Goal: Check status

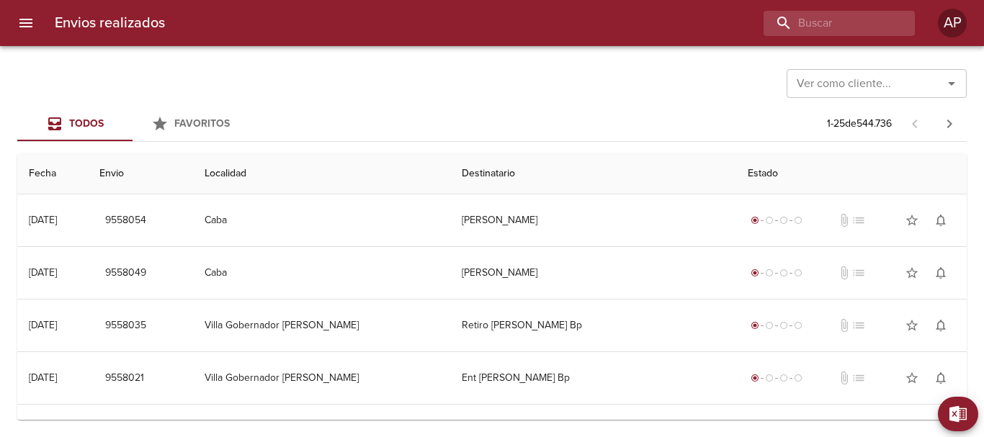
click at [849, 25] on input "buscar" at bounding box center [827, 23] width 127 height 25
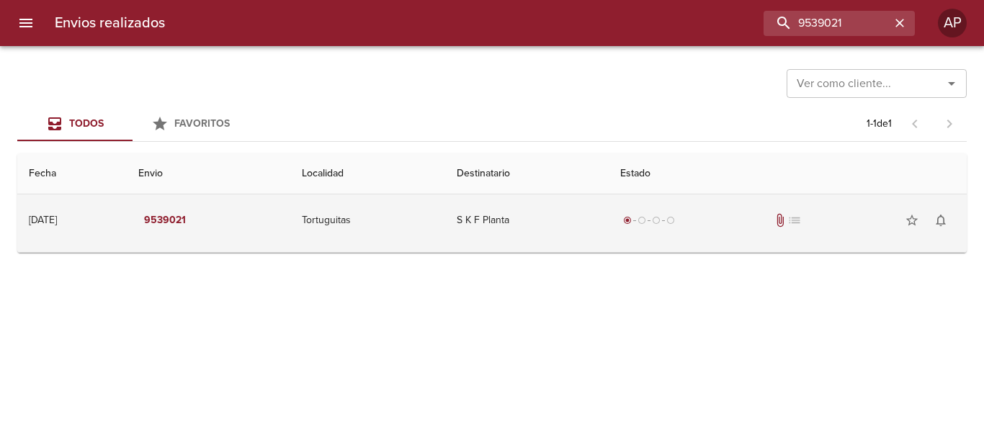
click at [768, 238] on td "radio_button_checked radio_button_unchecked radio_button_unchecked radio_button…" at bounding box center [788, 221] width 358 height 52
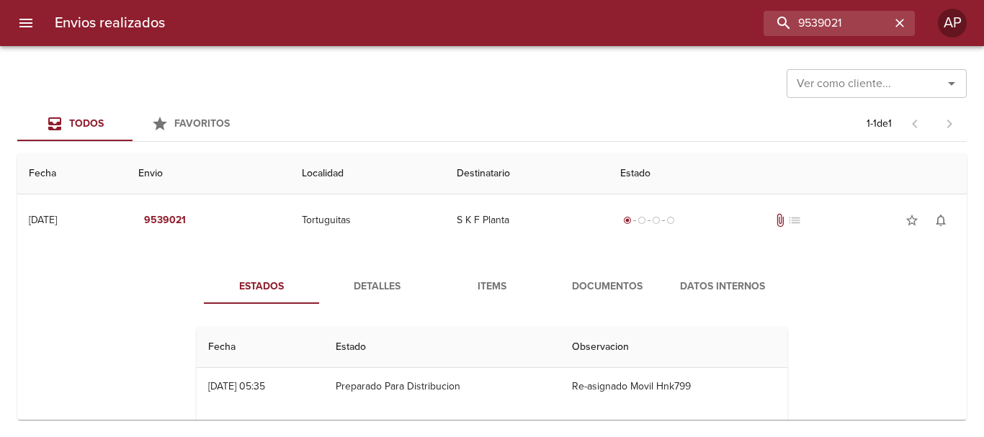
drag, startPoint x: 604, startPoint y: 289, endPoint x: 621, endPoint y: 269, distance: 25.6
click at [603, 289] on span "Documentos" at bounding box center [607, 287] width 98 height 18
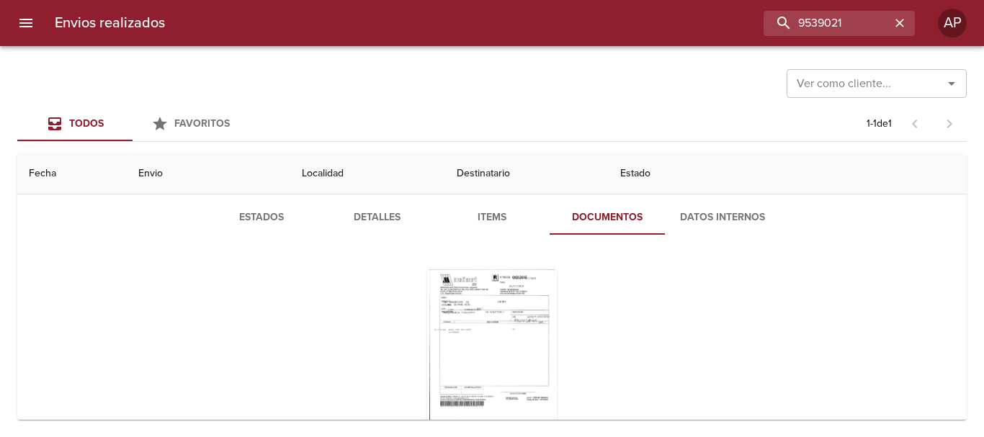
scroll to position [140, 0]
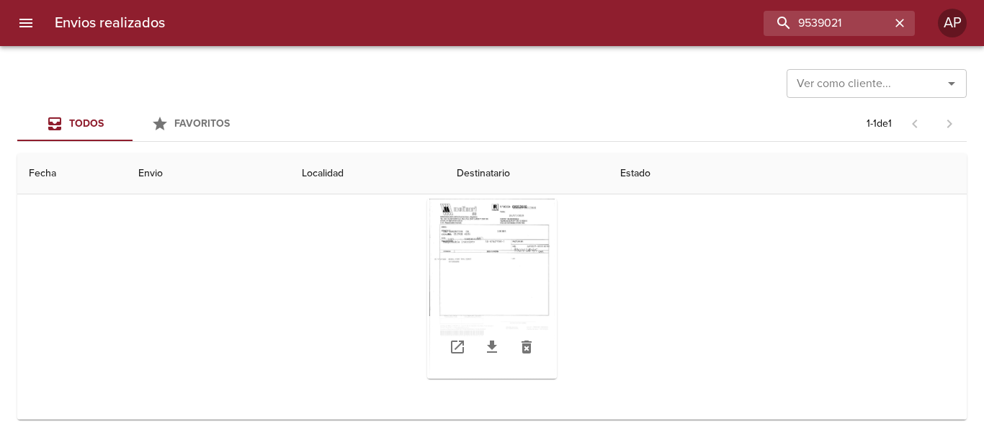
click at [517, 254] on div "Tabla de envíos del cliente" at bounding box center [492, 289] width 130 height 180
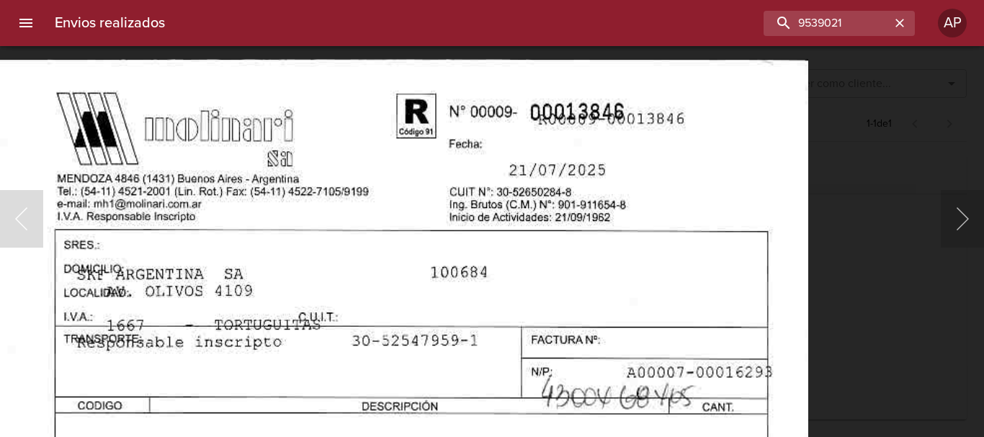
click at [871, 235] on div "Lightbox" at bounding box center [492, 218] width 984 height 437
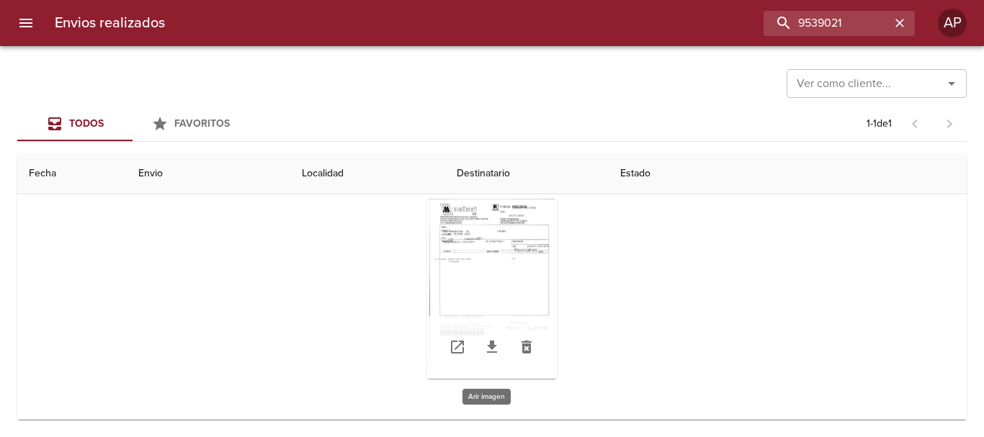
click at [477, 234] on div "Tabla de envíos del cliente" at bounding box center [492, 289] width 130 height 180
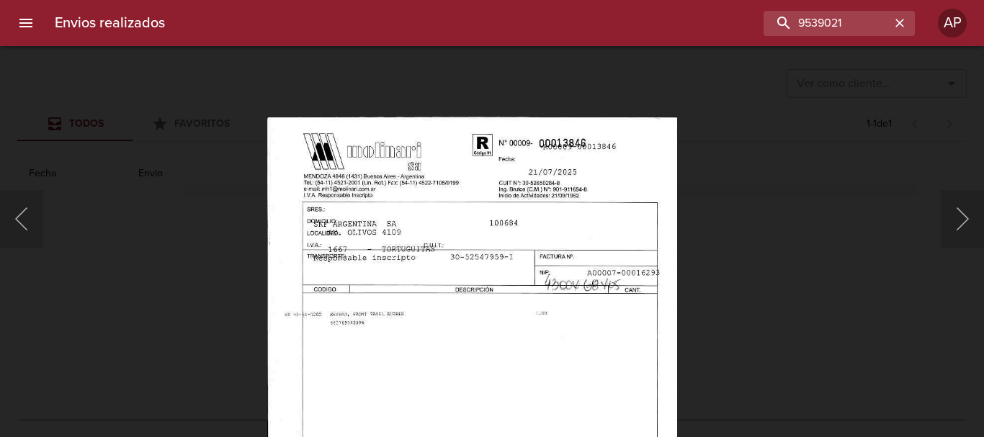
click at [452, 238] on img "Lightbox" at bounding box center [472, 411] width 411 height 589
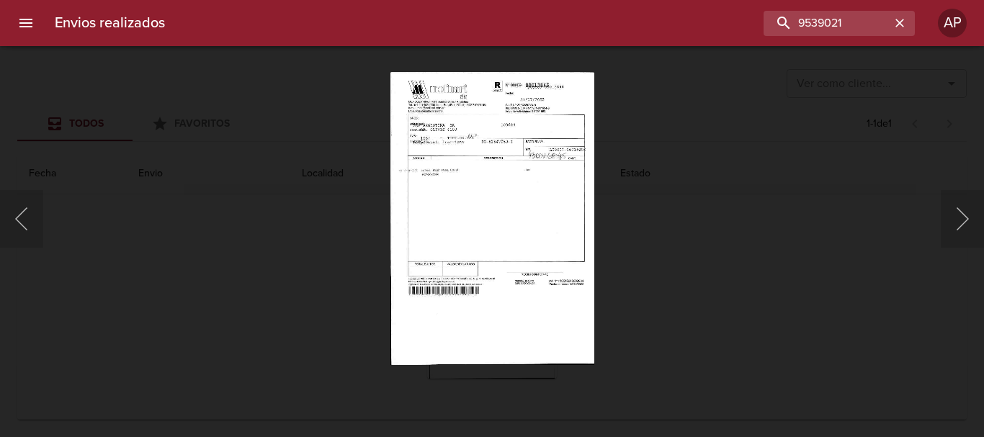
click at [790, 315] on div "Lightbox" at bounding box center [492, 218] width 984 height 437
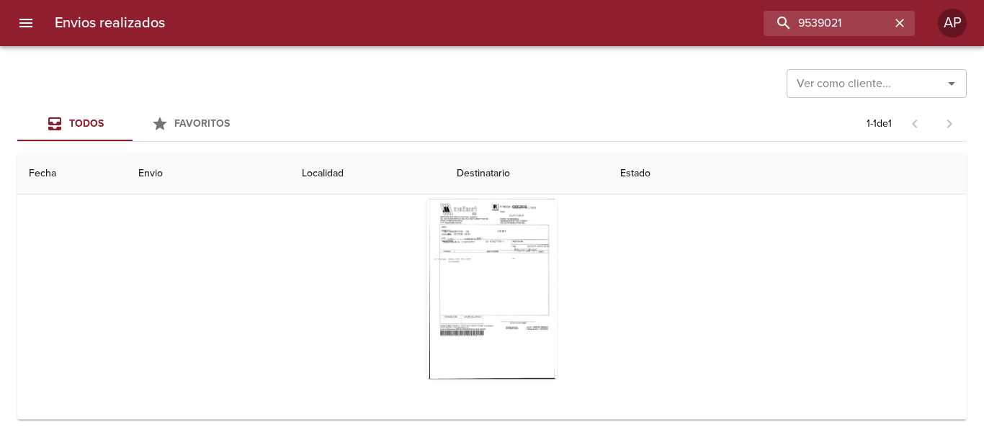
click at [706, 294] on div "Tabla de envíos del cliente" at bounding box center [492, 288] width 591 height 203
click at [872, 21] on input "9539021" at bounding box center [798, 23] width 184 height 25
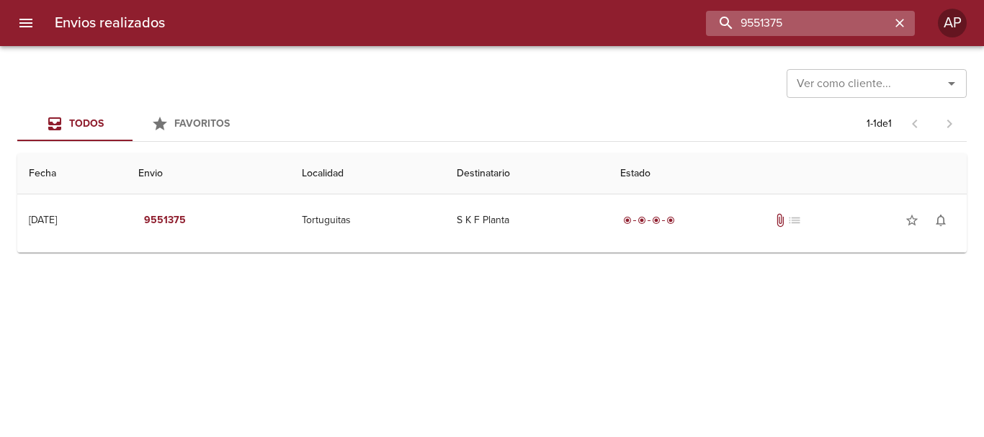
scroll to position [0, 0]
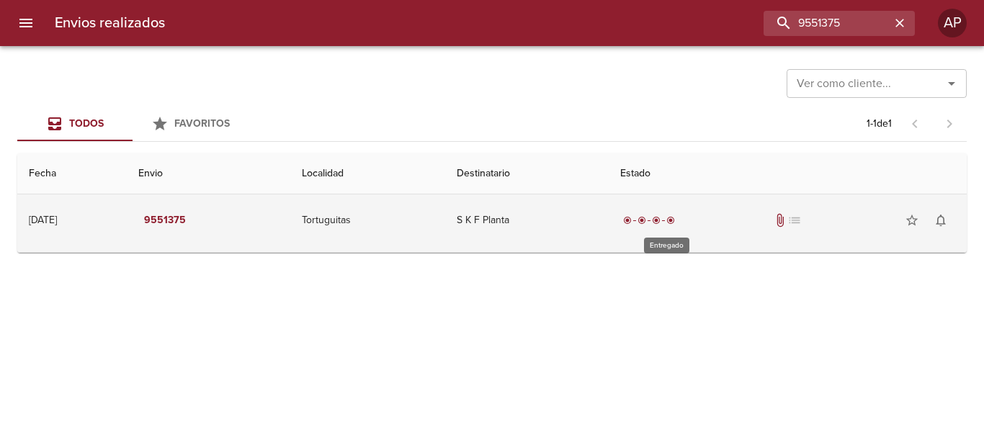
click at [661, 220] on span "radio_button_checked" at bounding box center [656, 220] width 9 height 9
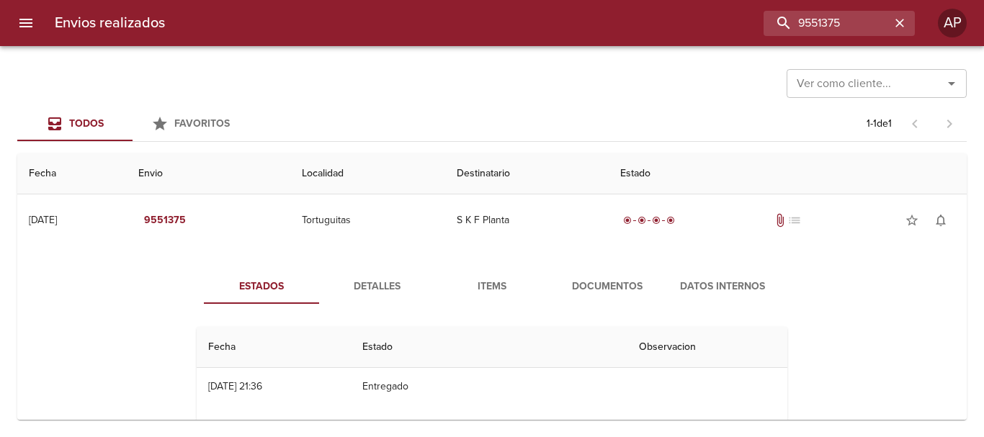
click at [587, 287] on span "Documentos" at bounding box center [607, 287] width 98 height 18
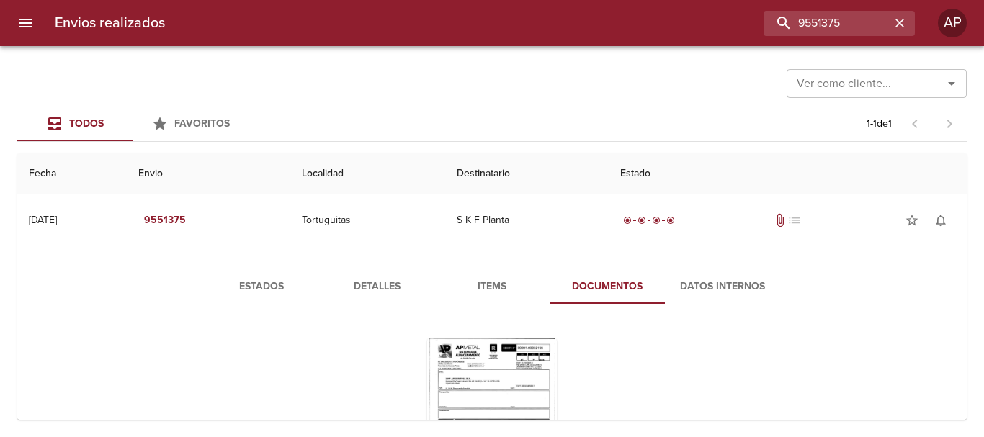
click at [782, 342] on div "Tabla de envíos del cliente" at bounding box center [492, 429] width 602 height 226
click at [856, 22] on input "9551375" at bounding box center [798, 23] width 184 height 25
type input "9539021"
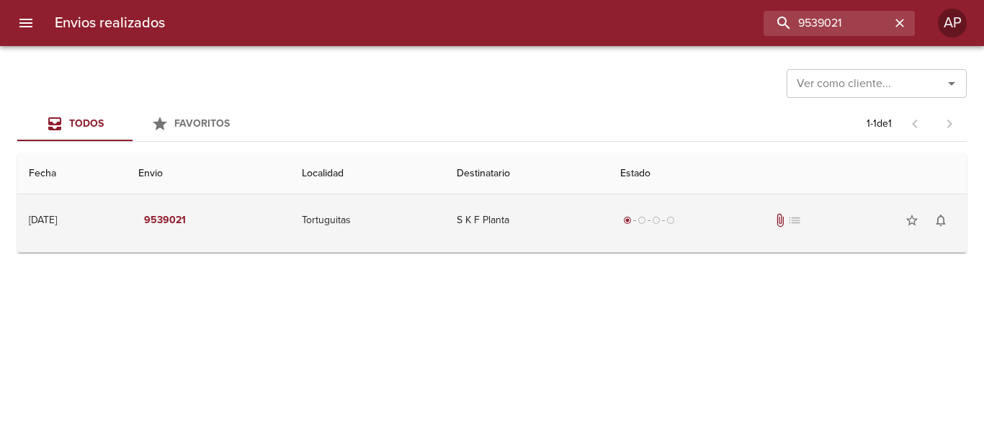
click at [752, 224] on div "radio_button_checked radio_button_unchecked radio_button_unchecked radio_button…" at bounding box center [787, 220] width 335 height 29
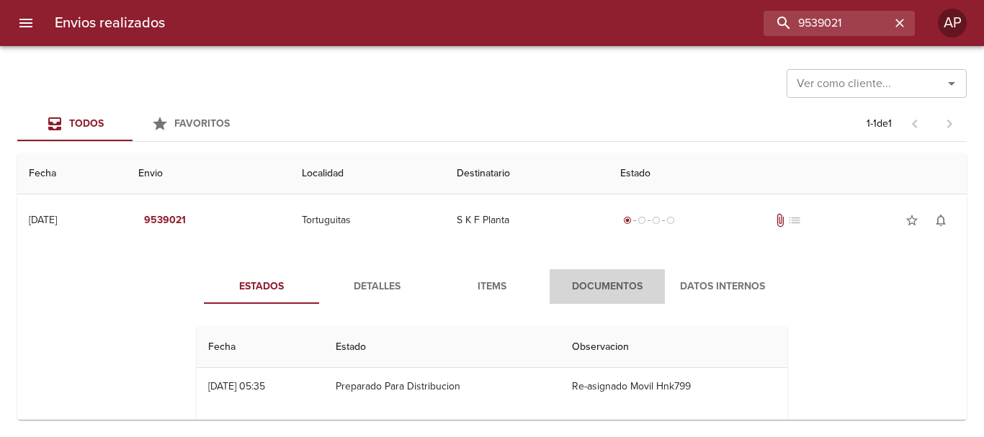
click at [599, 278] on span "Documentos" at bounding box center [607, 287] width 98 height 18
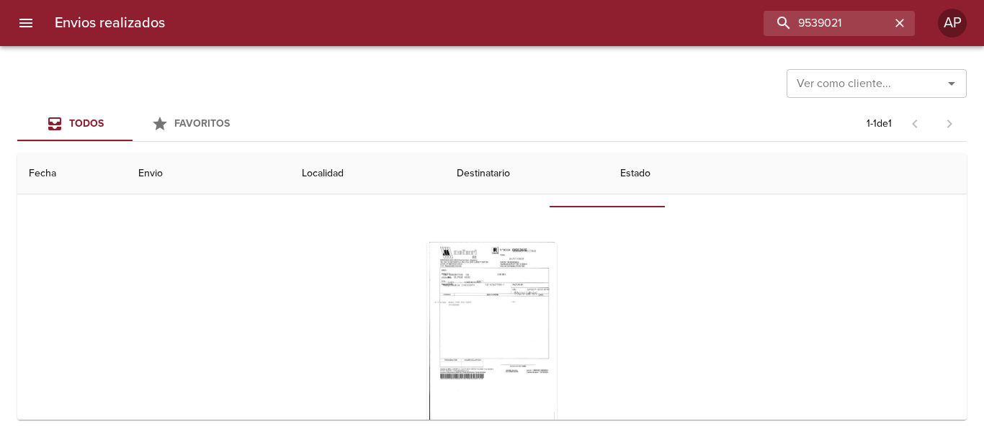
scroll to position [140, 0]
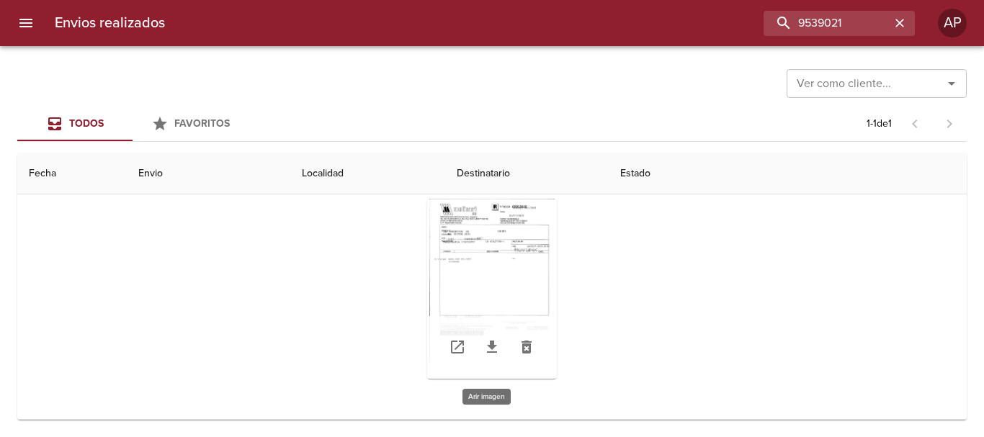
click at [532, 245] on div "Tabla de envíos del cliente" at bounding box center [492, 289] width 130 height 180
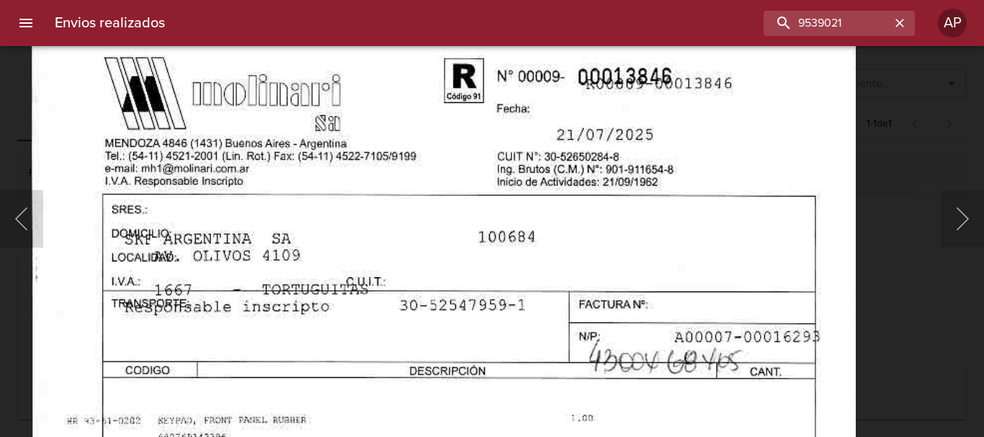
click at [896, 250] on div "Lightbox" at bounding box center [492, 218] width 984 height 437
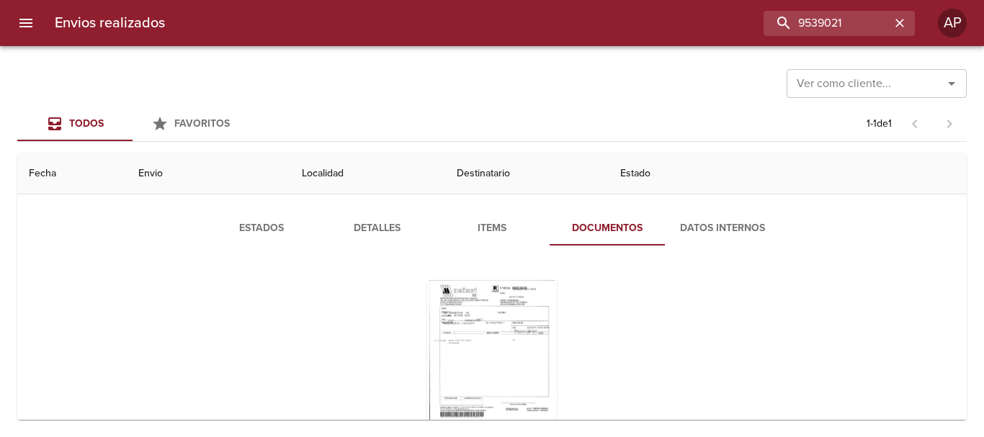
scroll to position [0, 0]
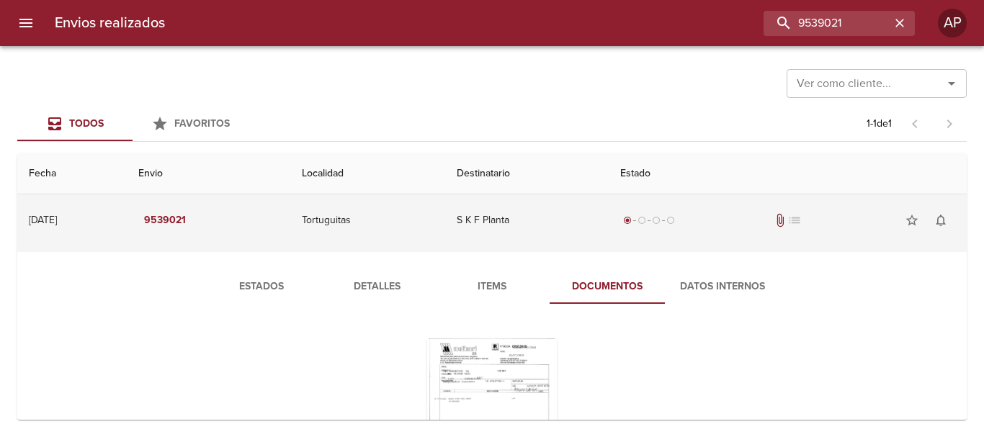
click at [605, 226] on td "S K F Planta" at bounding box center [527, 221] width 164 height 52
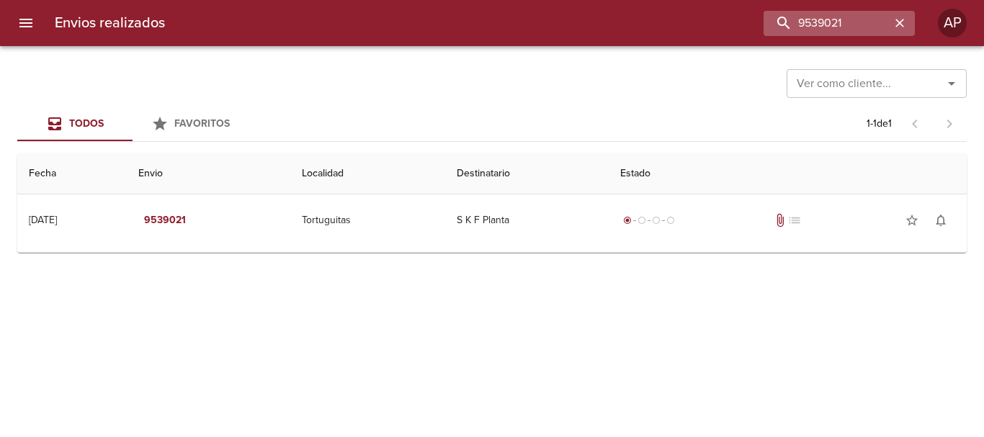
click at [896, 27] on icon "button" at bounding box center [900, 23] width 9 height 9
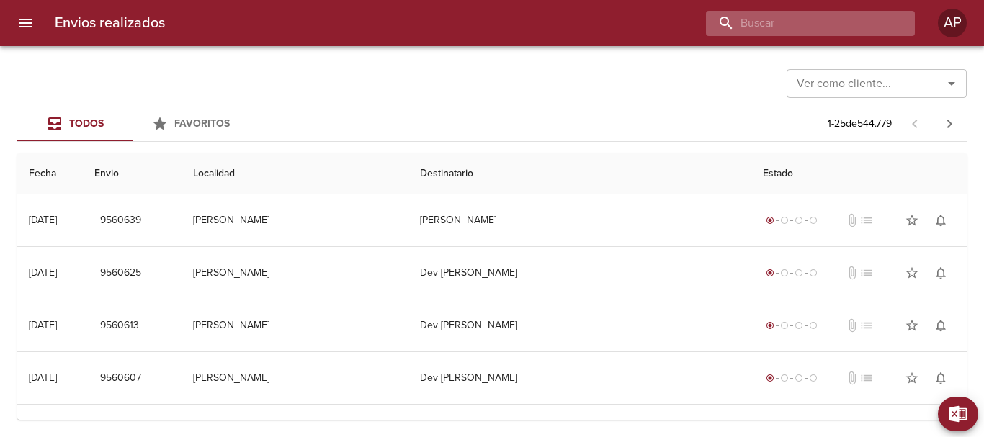
click at [826, 27] on input "buscar" at bounding box center [798, 23] width 184 height 25
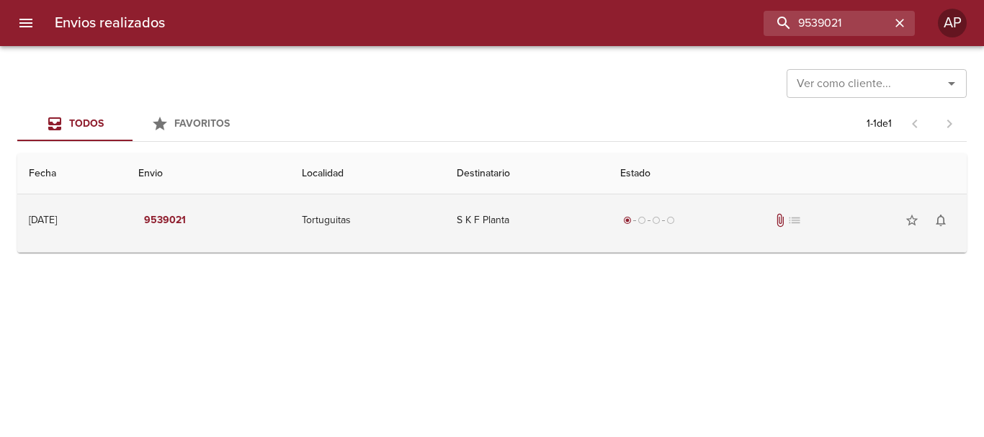
click at [776, 223] on div "radio_button_checked radio_button_unchecked radio_button_unchecked radio_button…" at bounding box center [787, 220] width 335 height 29
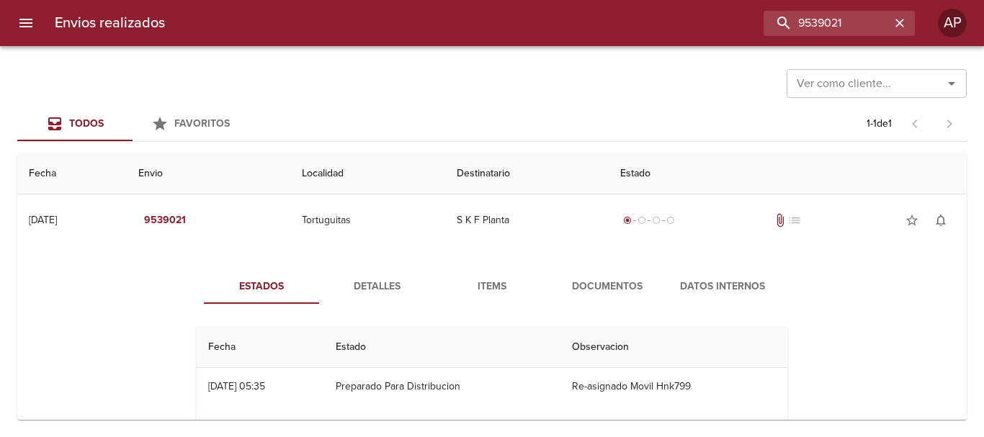
click at [630, 274] on button "Documentos" at bounding box center [607, 286] width 115 height 35
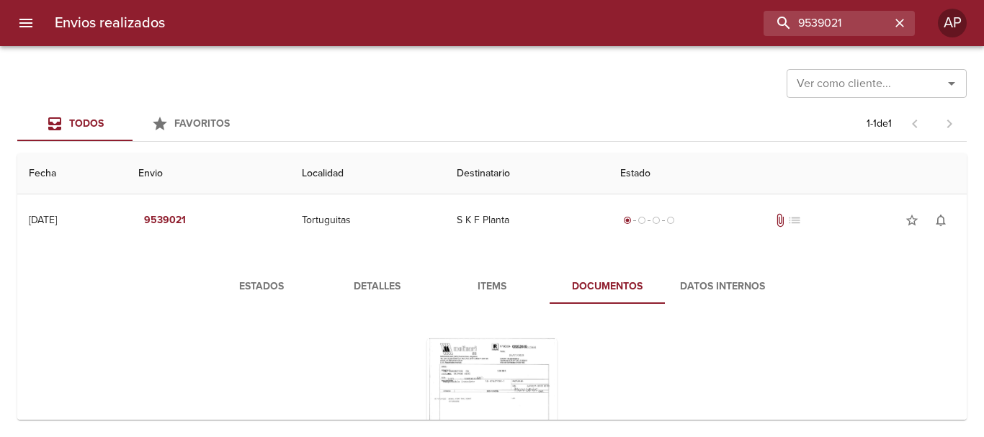
scroll to position [72, 0]
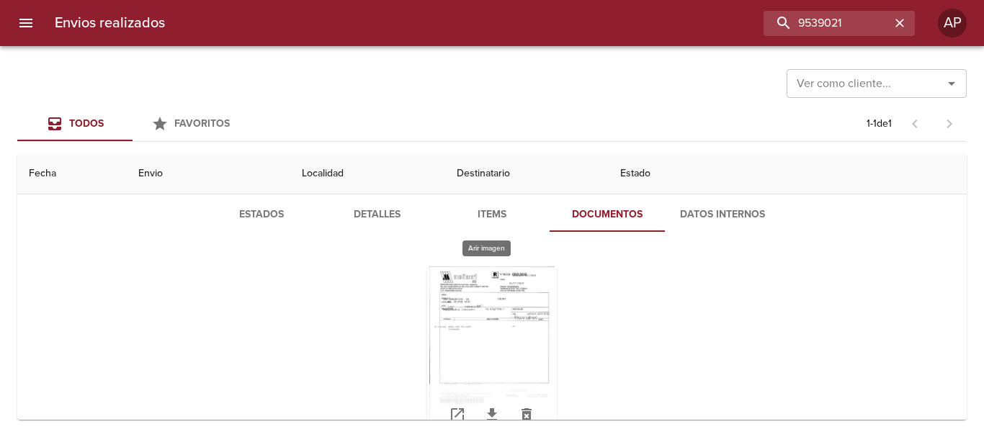
click at [517, 272] on div "Tabla de envíos del cliente" at bounding box center [492, 357] width 130 height 180
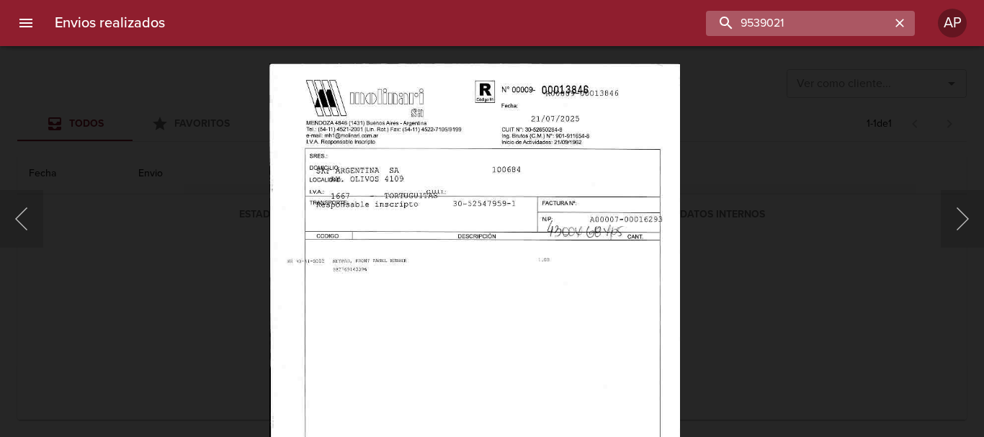
click at [881, 18] on input "9539021" at bounding box center [798, 23] width 184 height 25
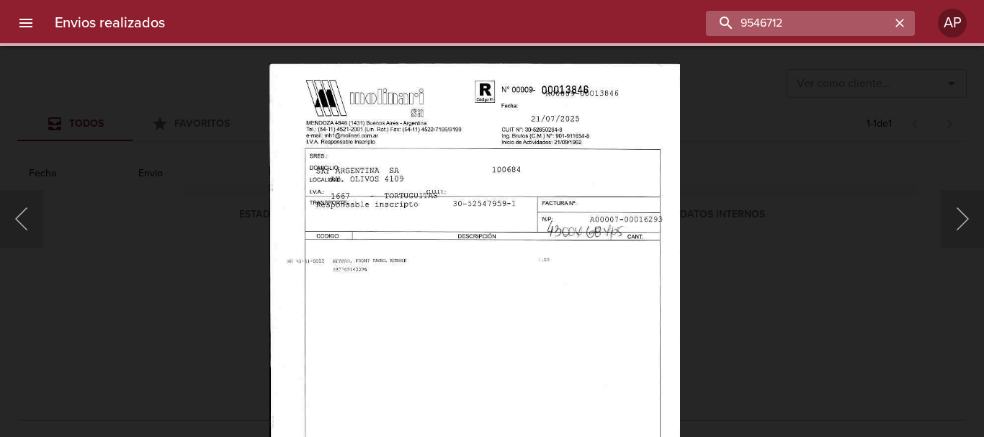
scroll to position [0, 0]
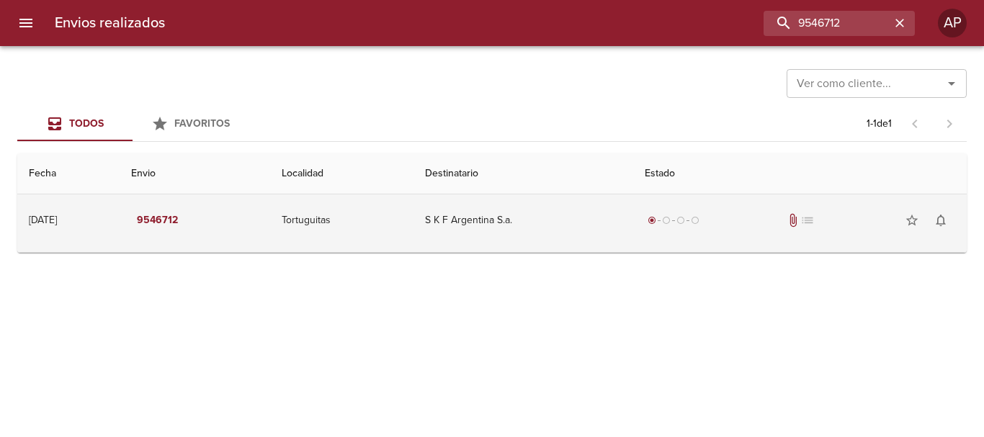
click at [736, 219] on div "radio_button_checked radio_button_unchecked radio_button_unchecked radio_button…" at bounding box center [800, 220] width 311 height 29
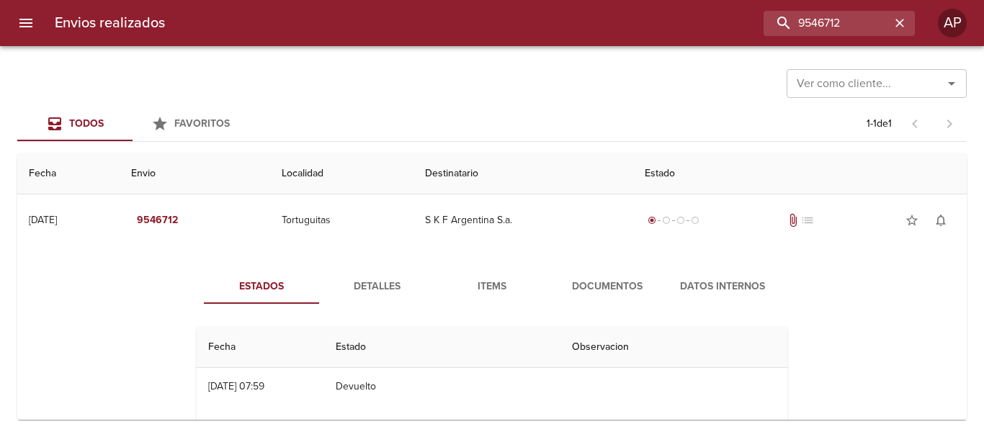
click at [589, 288] on span "Documentos" at bounding box center [607, 287] width 98 height 18
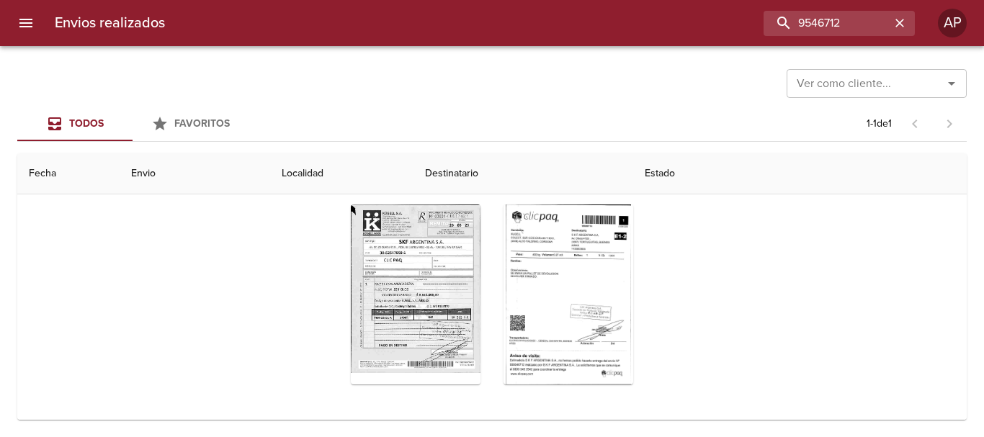
scroll to position [166, 0]
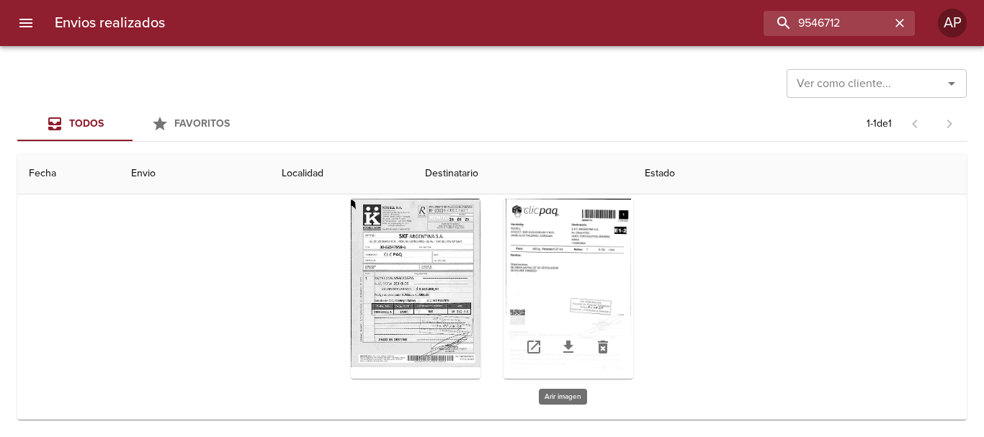
click at [548, 258] on div "Tabla de envíos del cliente" at bounding box center [569, 289] width 130 height 180
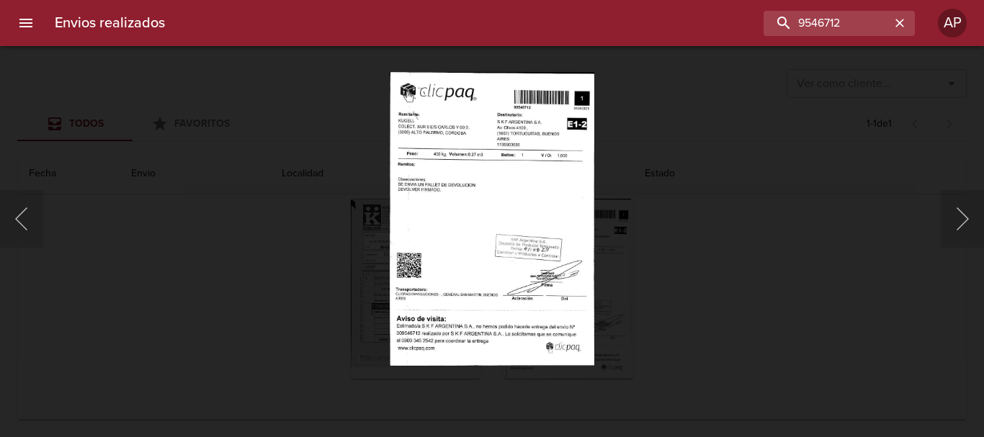
click at [733, 267] on div "Lightbox" at bounding box center [492, 218] width 984 height 437
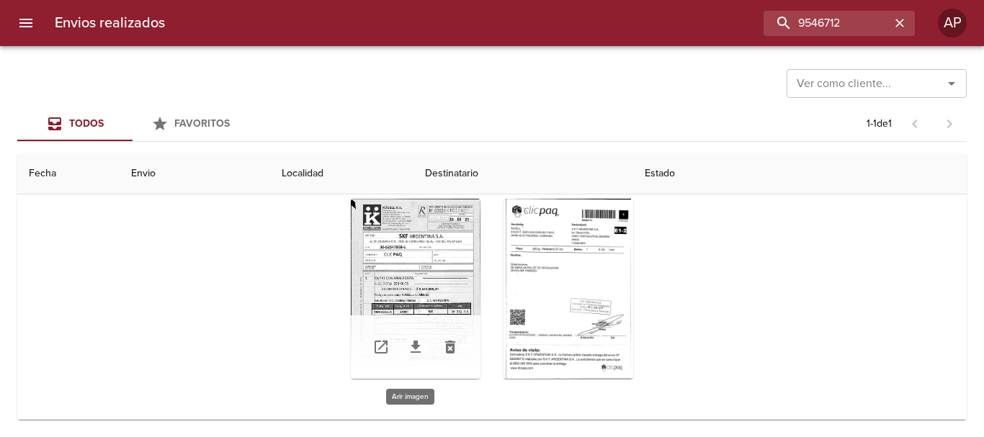
click at [419, 251] on div "Tabla de envíos del cliente" at bounding box center [416, 289] width 130 height 180
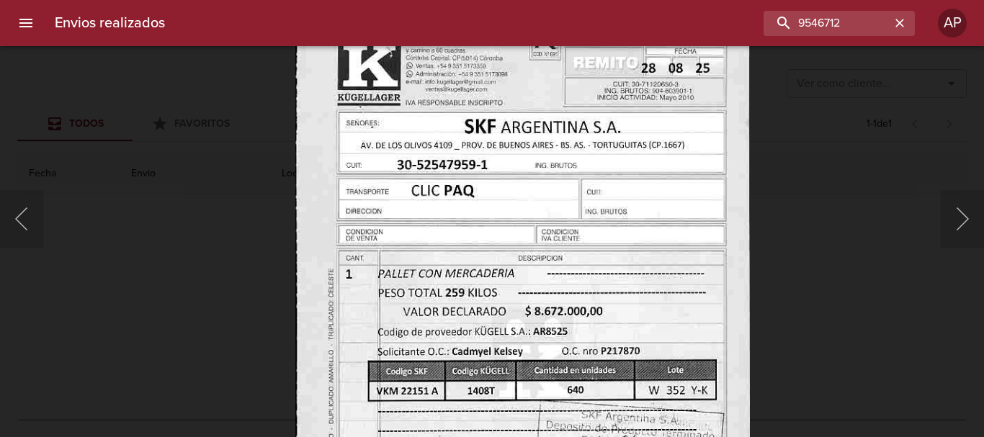
click at [813, 215] on div "Lightbox" at bounding box center [492, 218] width 984 height 437
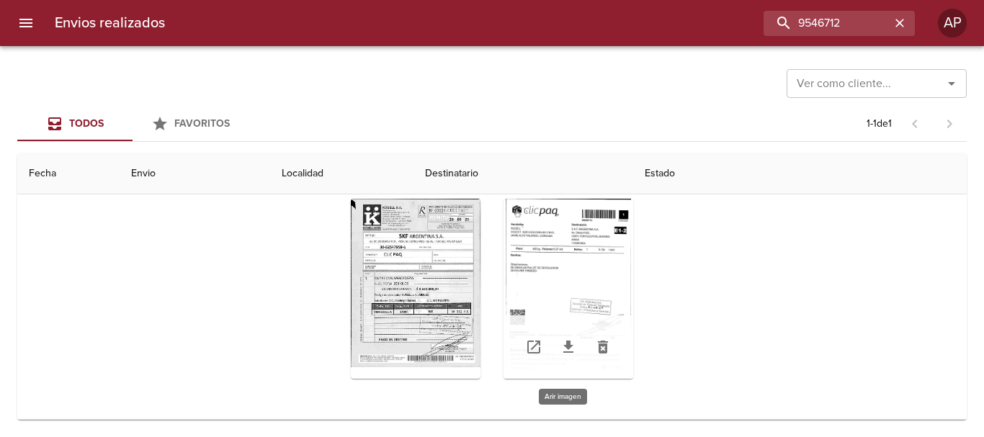
click at [566, 249] on div "Tabla de envíos del cliente" at bounding box center [569, 289] width 130 height 180
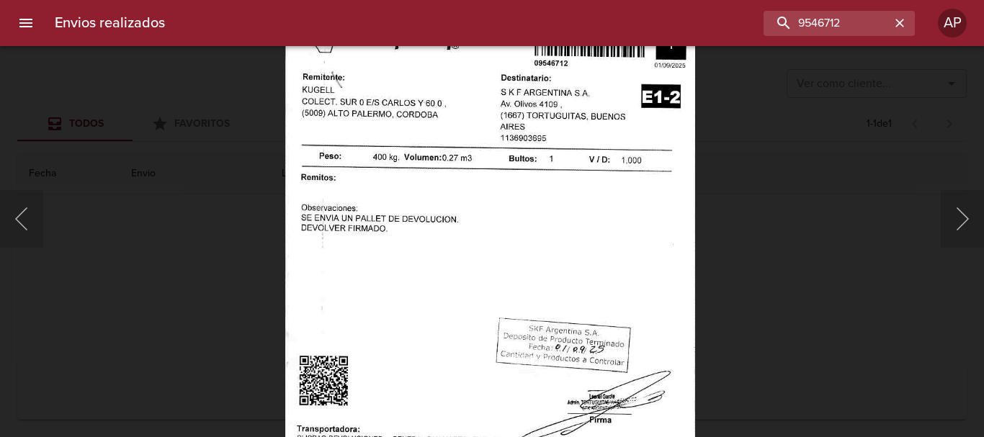
click at [777, 286] on div "Lightbox" at bounding box center [492, 218] width 984 height 437
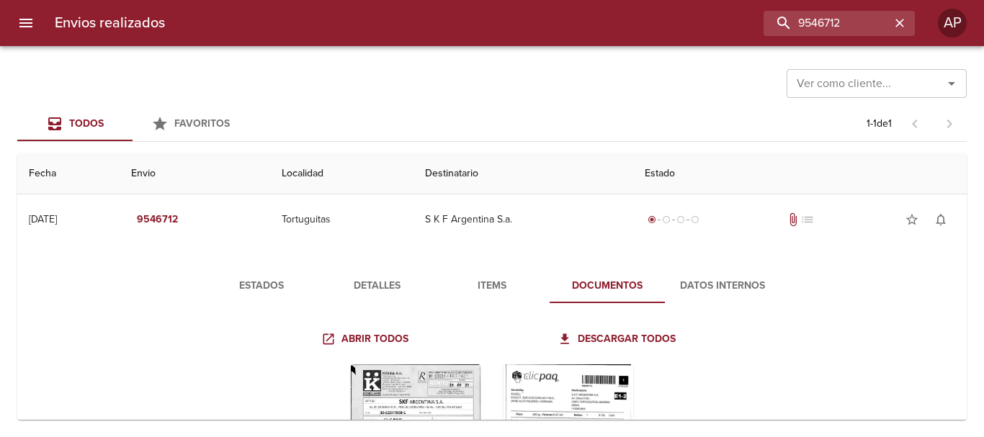
scroll to position [0, 0]
click at [875, 27] on input "9546712" at bounding box center [798, 23] width 184 height 25
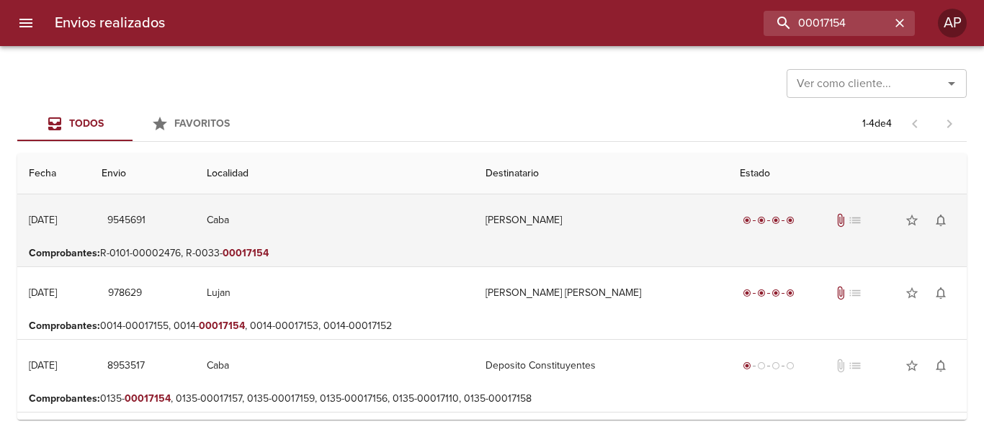
click at [555, 221] on td "[PERSON_NAME]" at bounding box center [601, 221] width 254 height 52
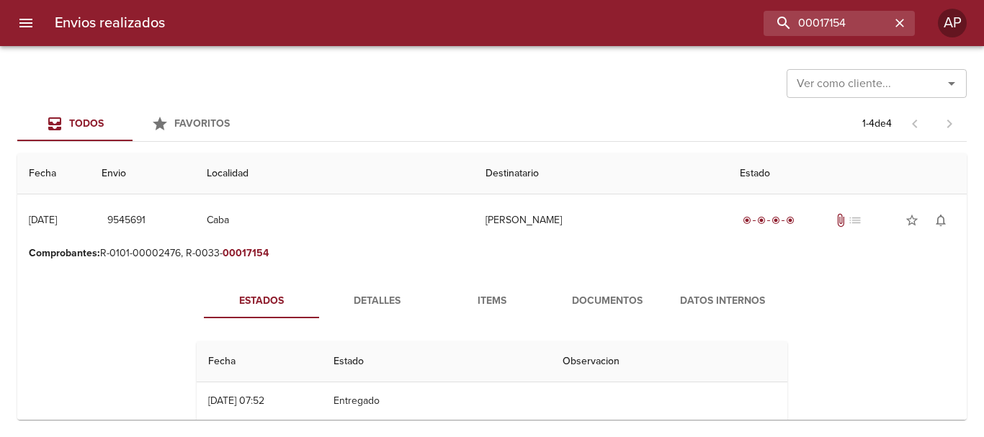
click at [604, 293] on span "Documentos" at bounding box center [607, 302] width 98 height 18
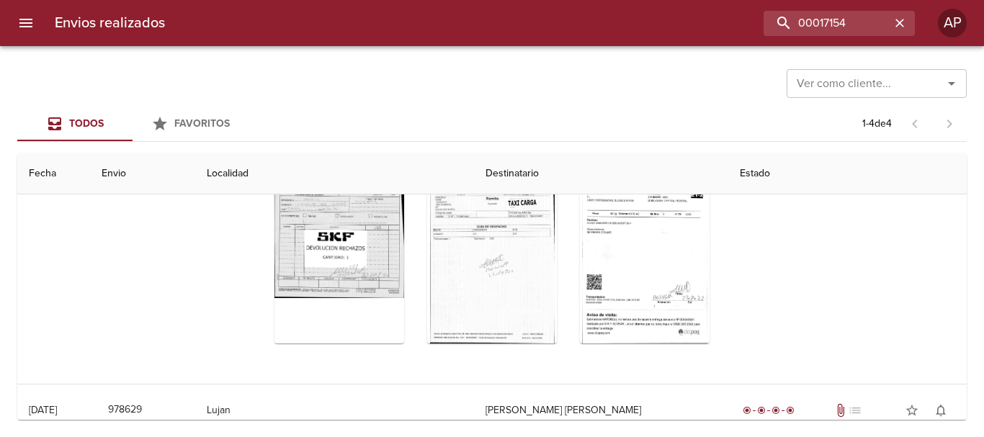
scroll to position [144, 0]
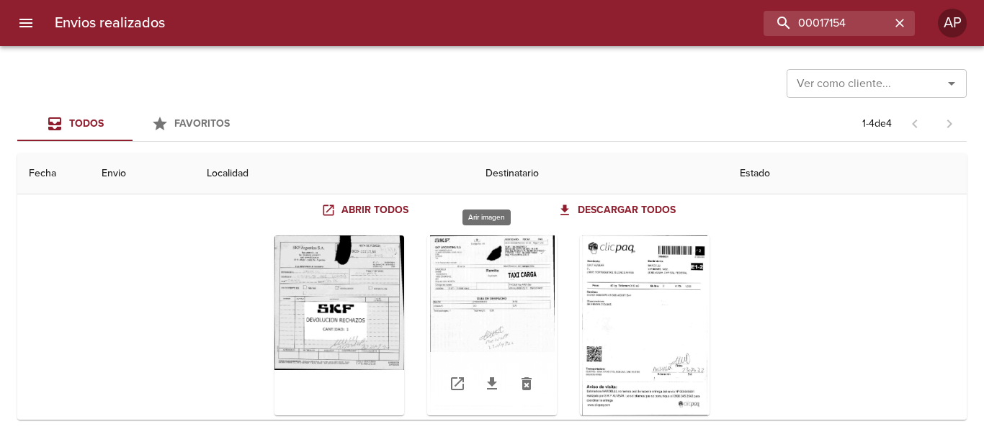
click at [490, 264] on div "Tabla de envíos del cliente" at bounding box center [492, 326] width 130 height 180
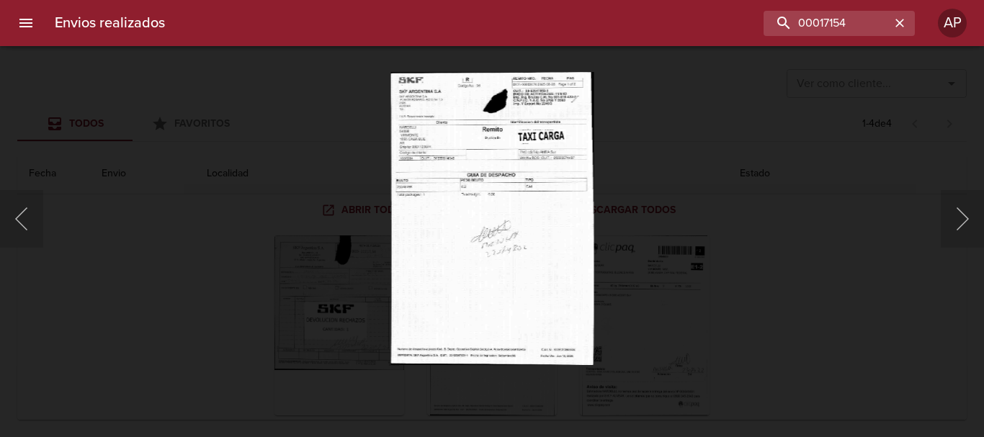
click at [762, 293] on div "Lightbox" at bounding box center [492, 218] width 984 height 437
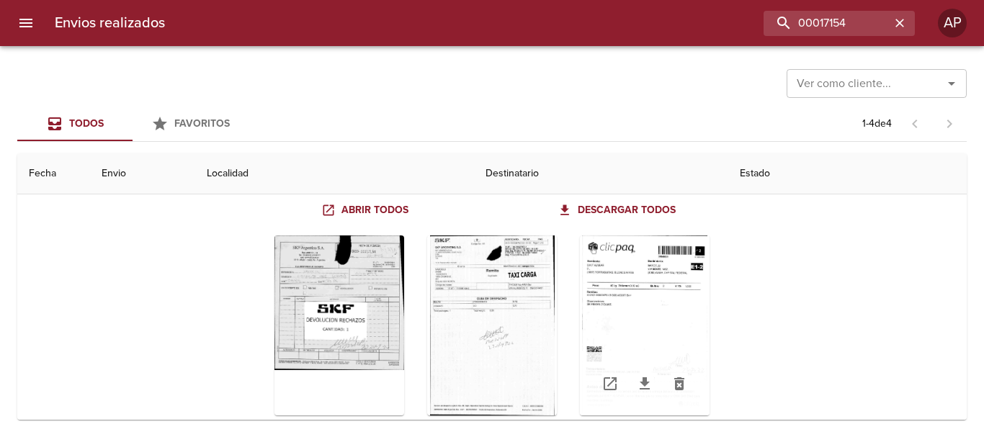
click at [630, 267] on div "Tabla de envíos del cliente" at bounding box center [645, 326] width 130 height 180
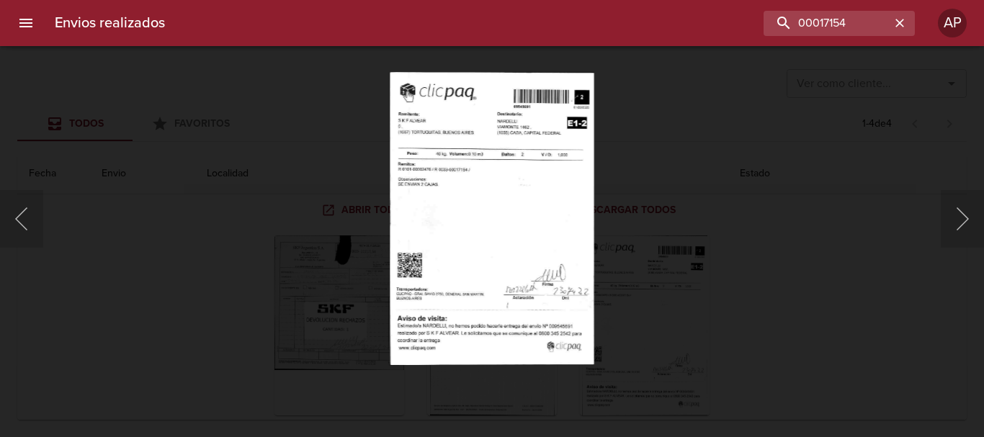
click at [795, 265] on div "Lightbox" at bounding box center [492, 218] width 984 height 437
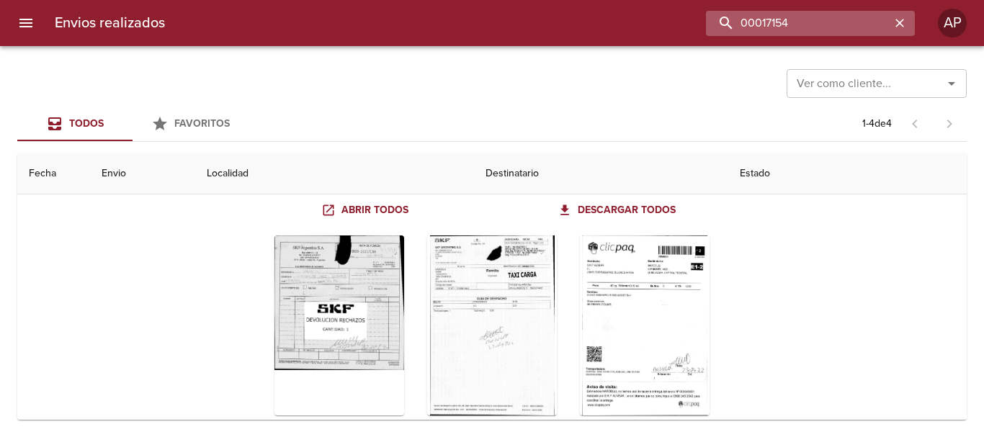
click at [862, 32] on input "00017154" at bounding box center [798, 23] width 184 height 25
click at [860, 17] on input "00017154" at bounding box center [798, 23] width 184 height 25
type input "9539021"
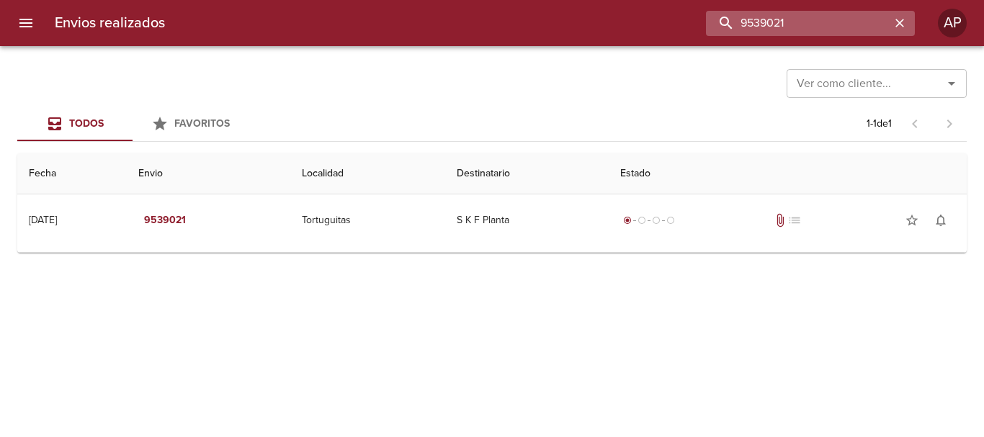
scroll to position [0, 0]
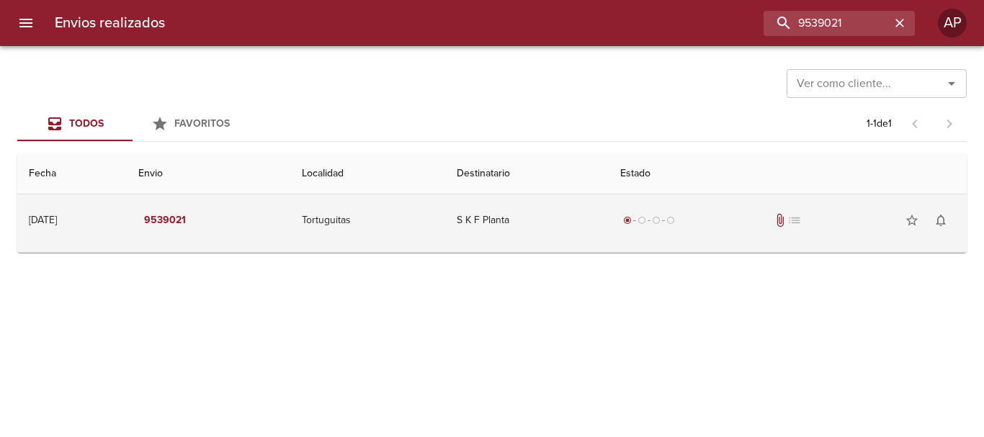
click at [721, 210] on div "radio_button_checked radio_button_unchecked radio_button_unchecked radio_button…" at bounding box center [787, 220] width 335 height 29
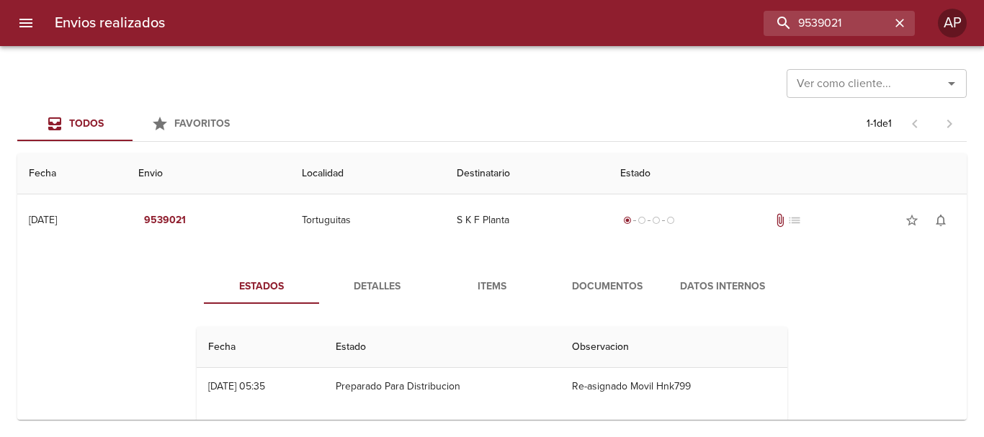
click at [560, 275] on button "Documentos" at bounding box center [607, 286] width 115 height 35
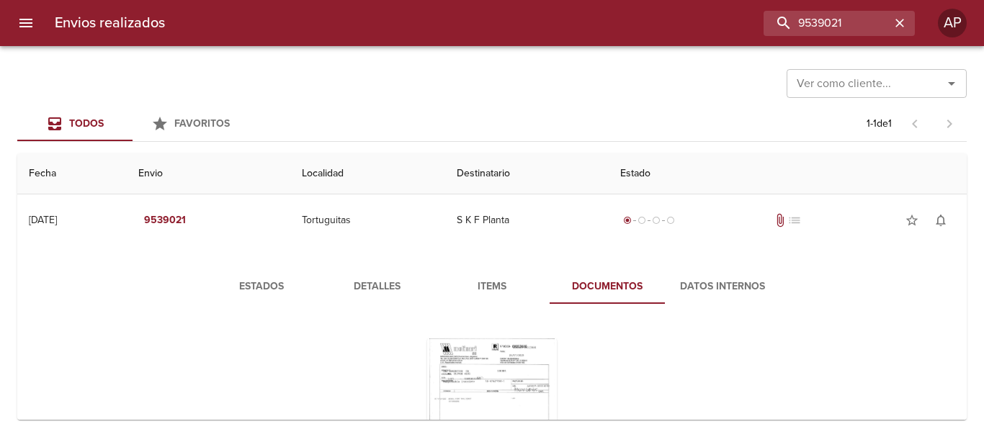
scroll to position [140, 0]
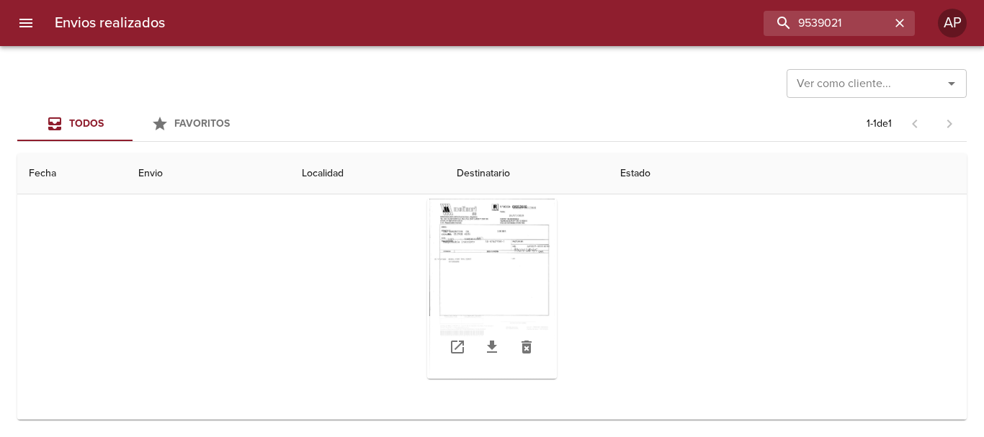
click at [504, 254] on div "Tabla de envíos del cliente" at bounding box center [492, 289] width 130 height 180
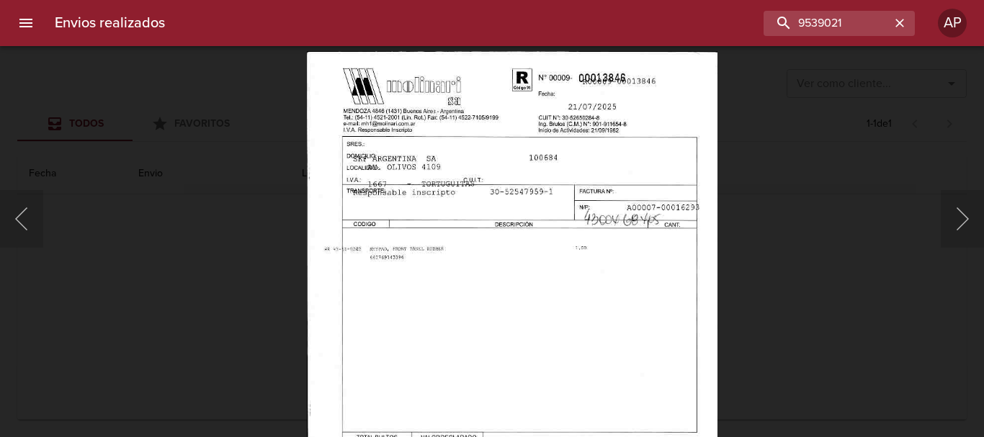
click at [503, 257] on img "Lightbox" at bounding box center [511, 345] width 411 height 589
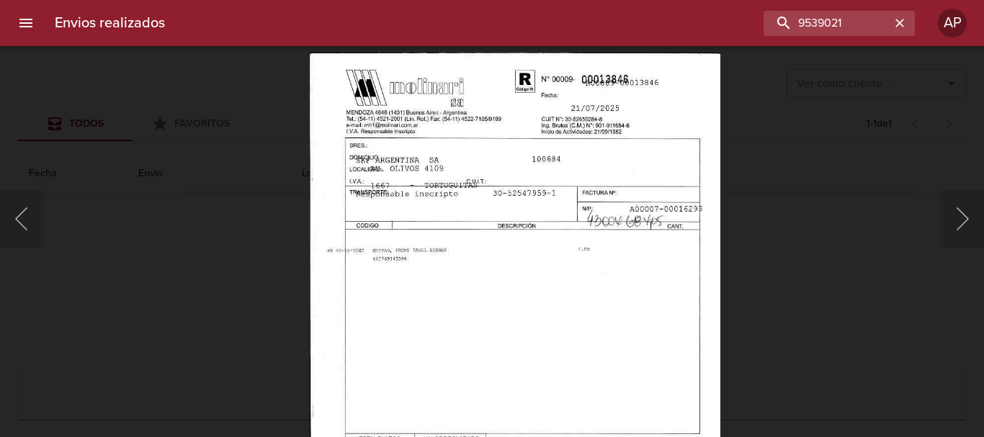
click at [831, 210] on div "Lightbox" at bounding box center [492, 218] width 984 height 437
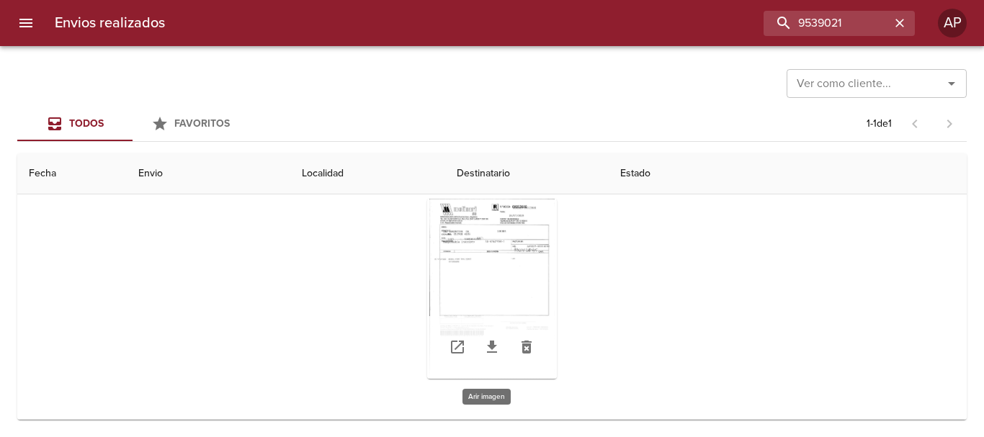
click at [518, 249] on div "Tabla de envíos del cliente" at bounding box center [492, 289] width 130 height 180
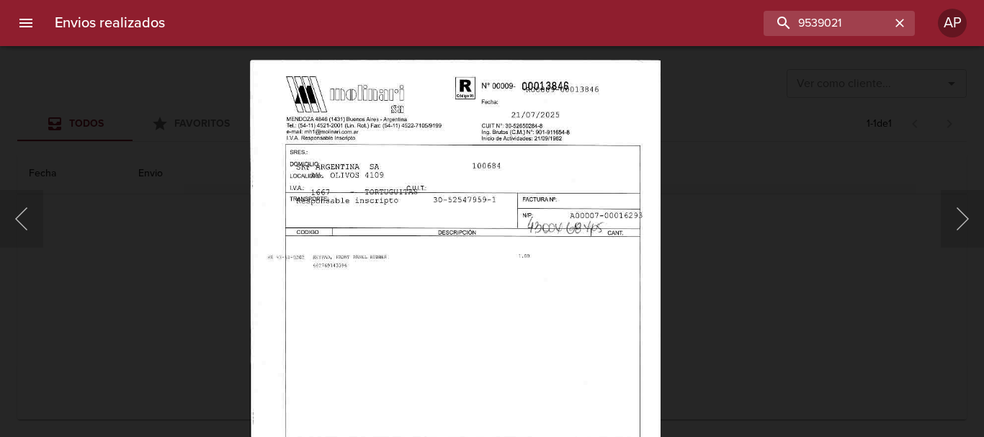
click at [370, 120] on img "Lightbox" at bounding box center [454, 354] width 411 height 589
click at [762, 249] on div "Lightbox" at bounding box center [492, 218] width 984 height 437
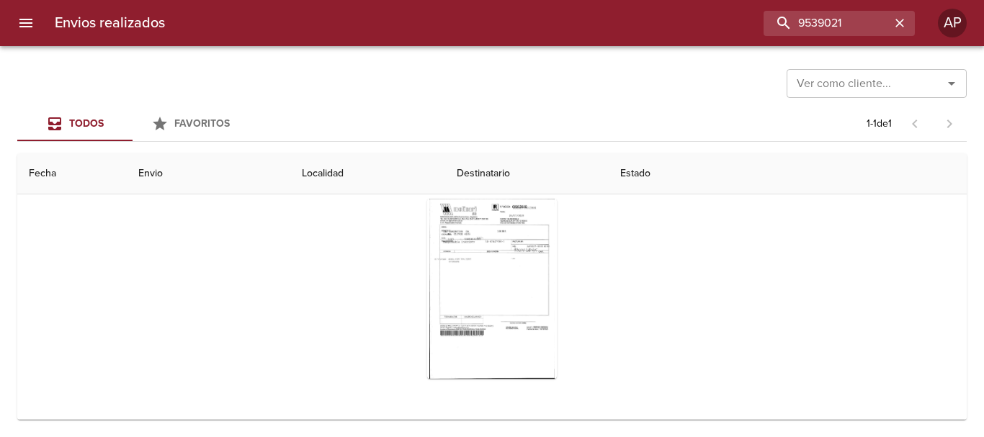
click at [602, 271] on div "Tabla de envíos del cliente" at bounding box center [492, 288] width 591 height 203
click at [535, 240] on div "Tabla de envíos del cliente" at bounding box center [492, 289] width 130 height 180
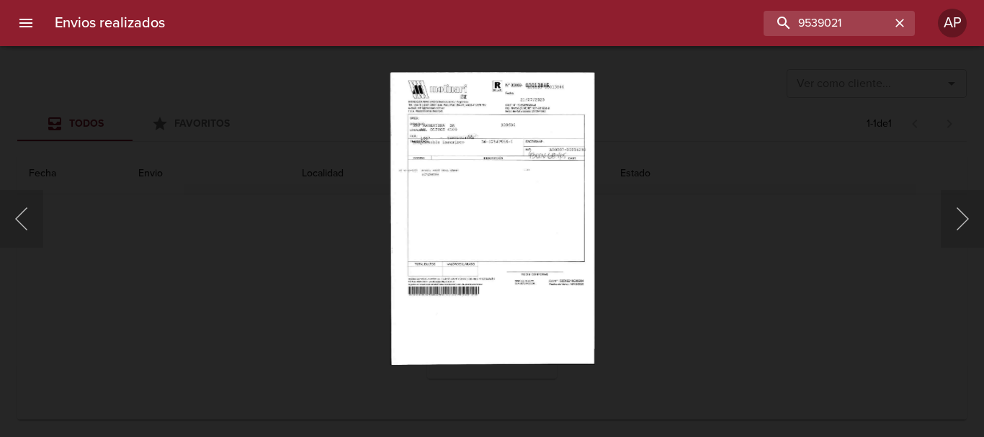
click at [535, 240] on img "Lightbox" at bounding box center [492, 218] width 205 height 293
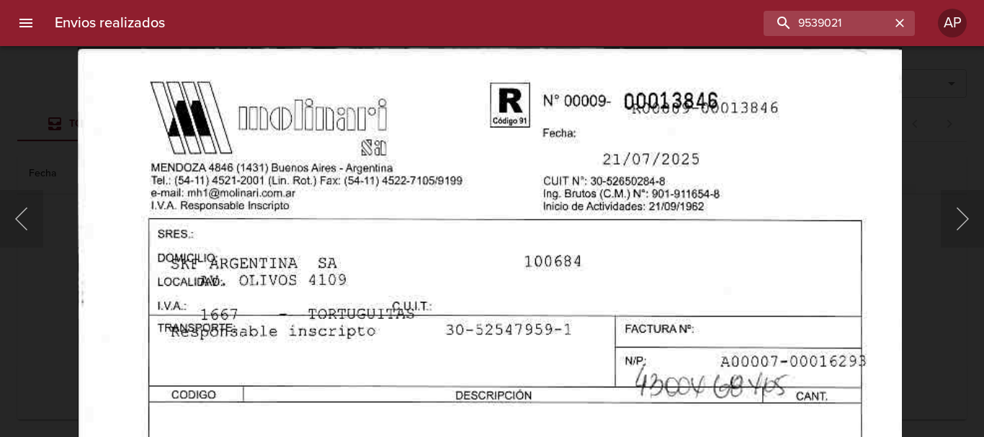
click at [431, 0] on html "Envios realizados 9539021 AP Ver como cliente... Ver como cliente... Todos Favo…" at bounding box center [492, 0] width 984 height 0
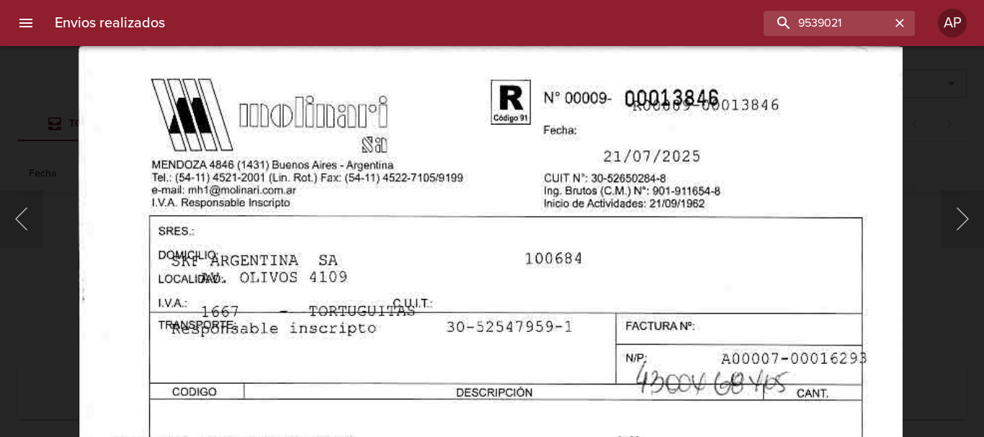
click at [939, 295] on div "Lightbox" at bounding box center [492, 218] width 984 height 437
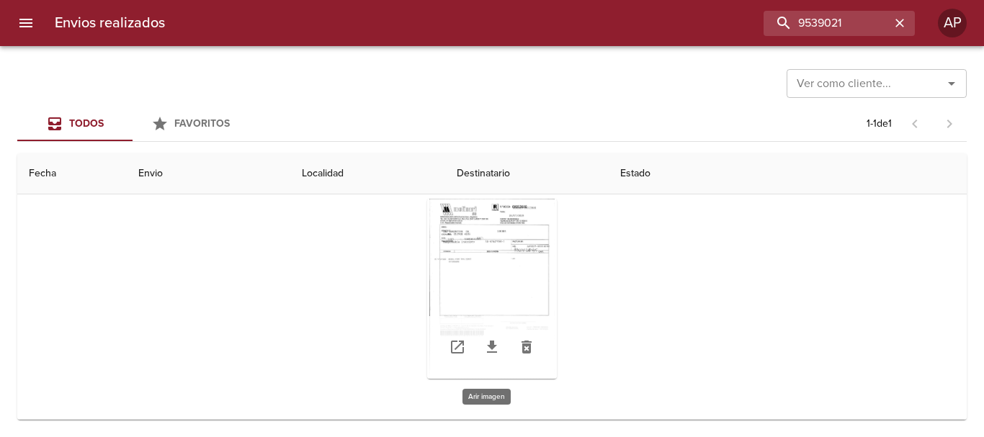
click at [520, 269] on div "Tabla de envíos del cliente" at bounding box center [492, 289] width 130 height 180
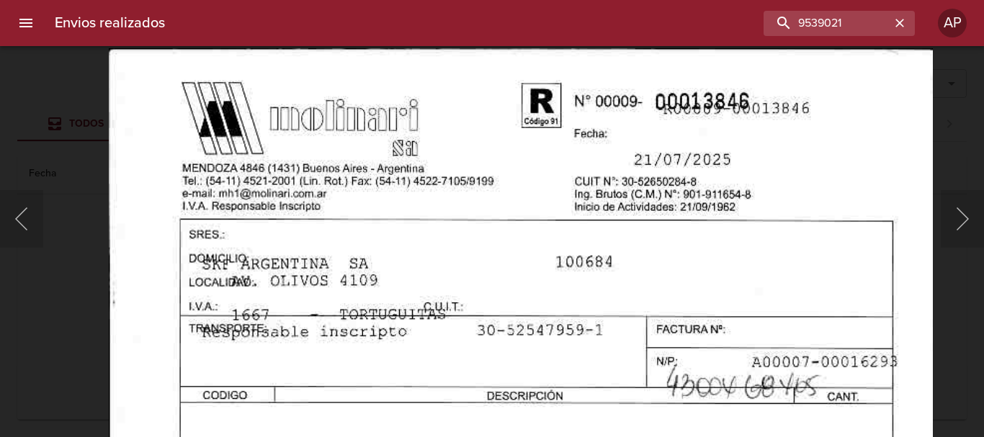
click at [79, 353] on div "Lightbox" at bounding box center [492, 218] width 984 height 437
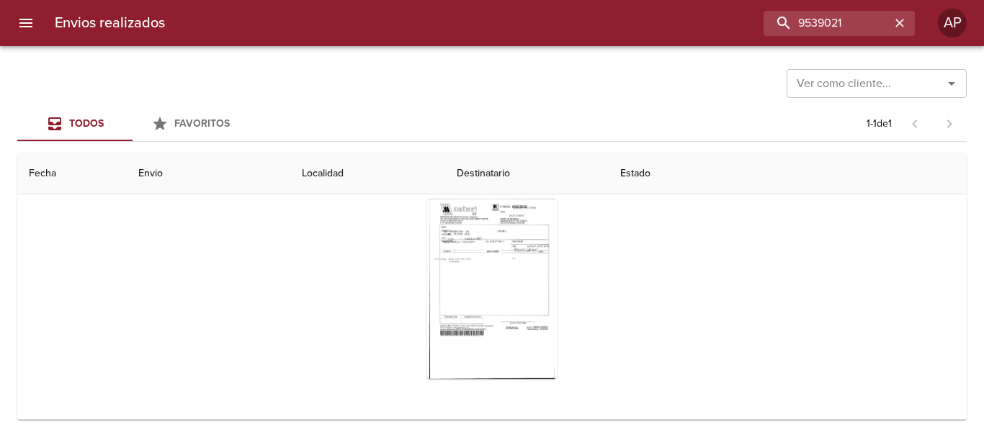
scroll to position [0, 0]
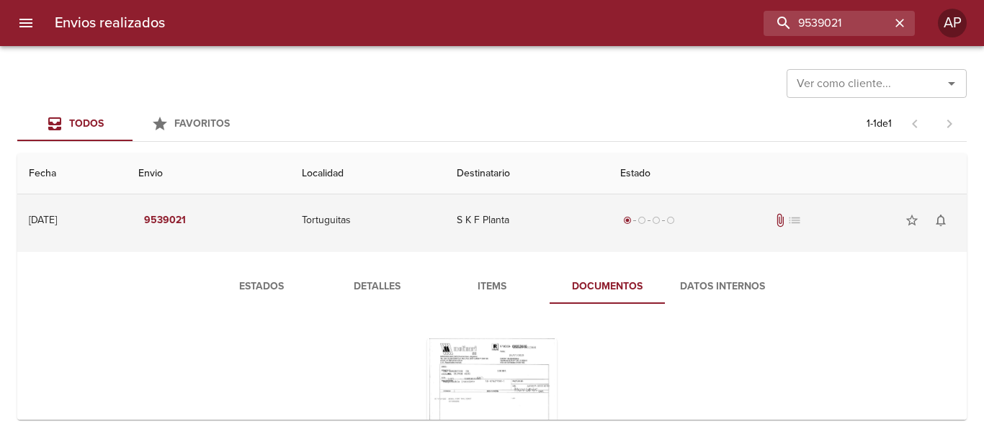
click at [574, 214] on td "S K F Planta" at bounding box center [527, 221] width 164 height 52
